Goal: Information Seeking & Learning: Learn about a topic

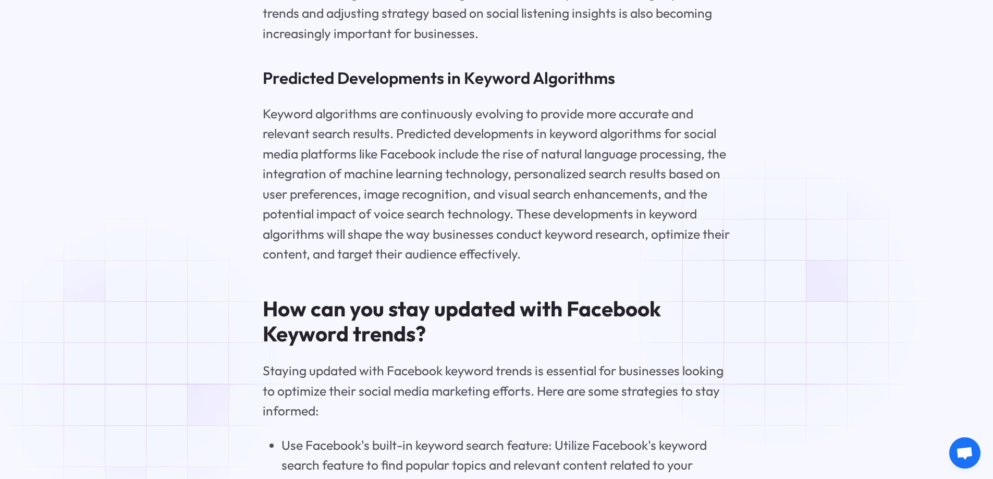
scroll to position [7513, 0]
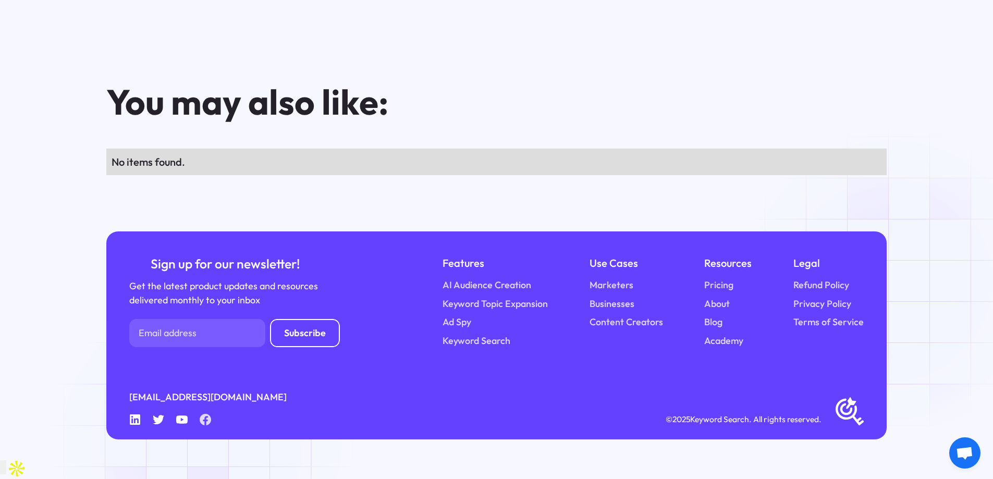
click at [203, 425] on icon "Facebook" at bounding box center [205, 419] width 11 height 11
click at [812, 311] on link "Privacy Policy" at bounding box center [823, 304] width 58 height 14
